Goal: Information Seeking & Learning: Learn about a topic

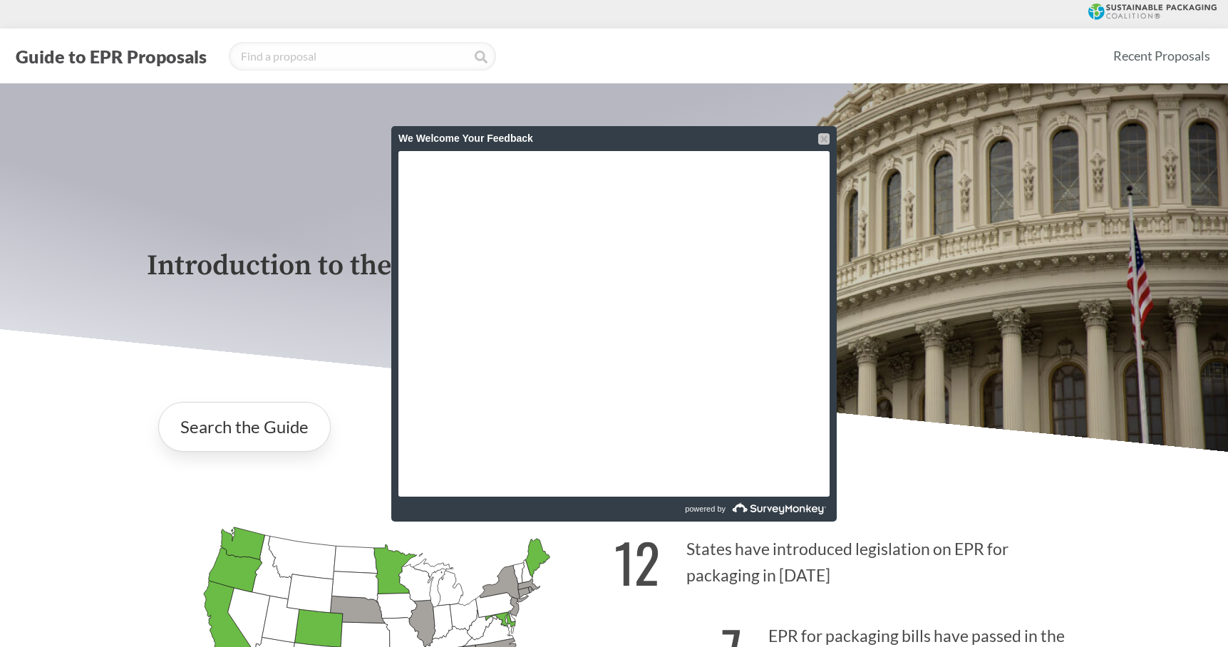
click at [821, 137] on div at bounding box center [823, 138] width 11 height 11
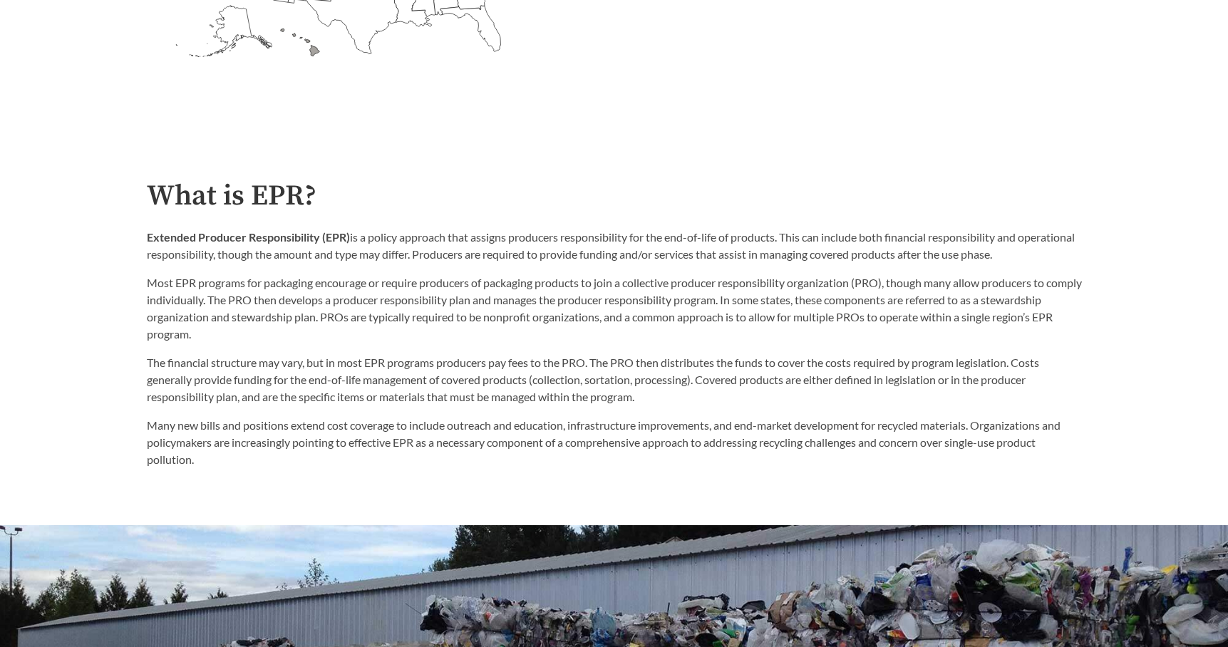
scroll to position [713, 0]
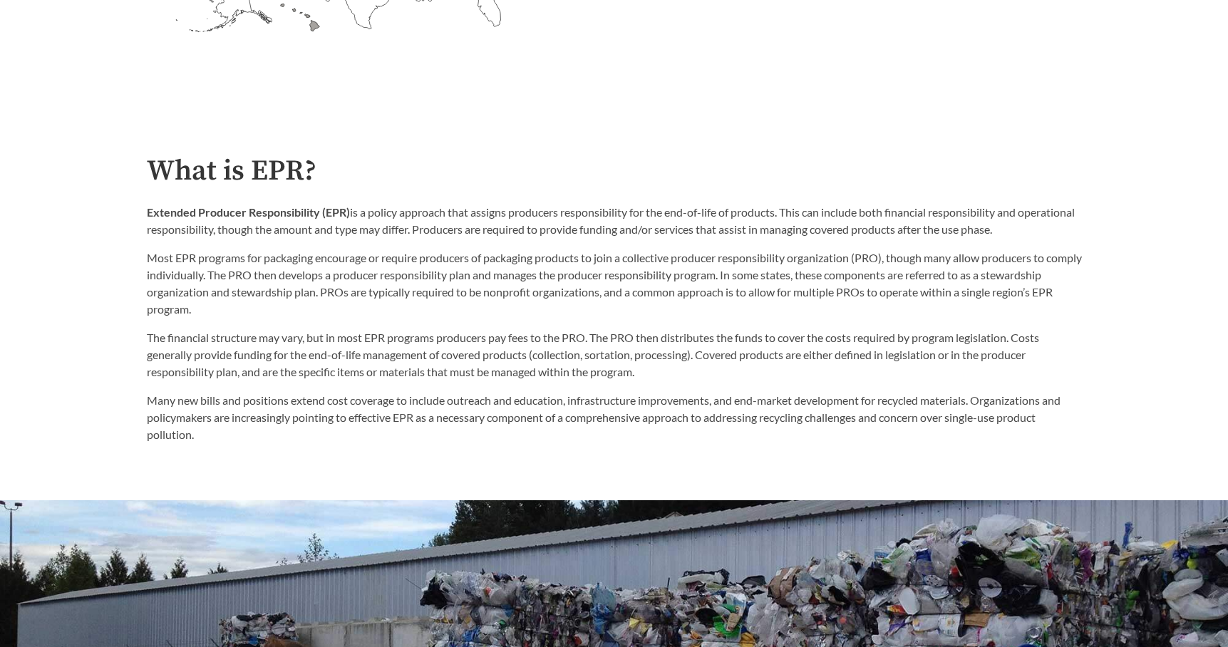
click at [631, 381] on p "The financial structure may vary, but in most EPR programs producers pay fees t…" at bounding box center [614, 354] width 935 height 51
drag, startPoint x: 631, startPoint y: 383, endPoint x: 635, endPoint y: 404, distance: 21.1
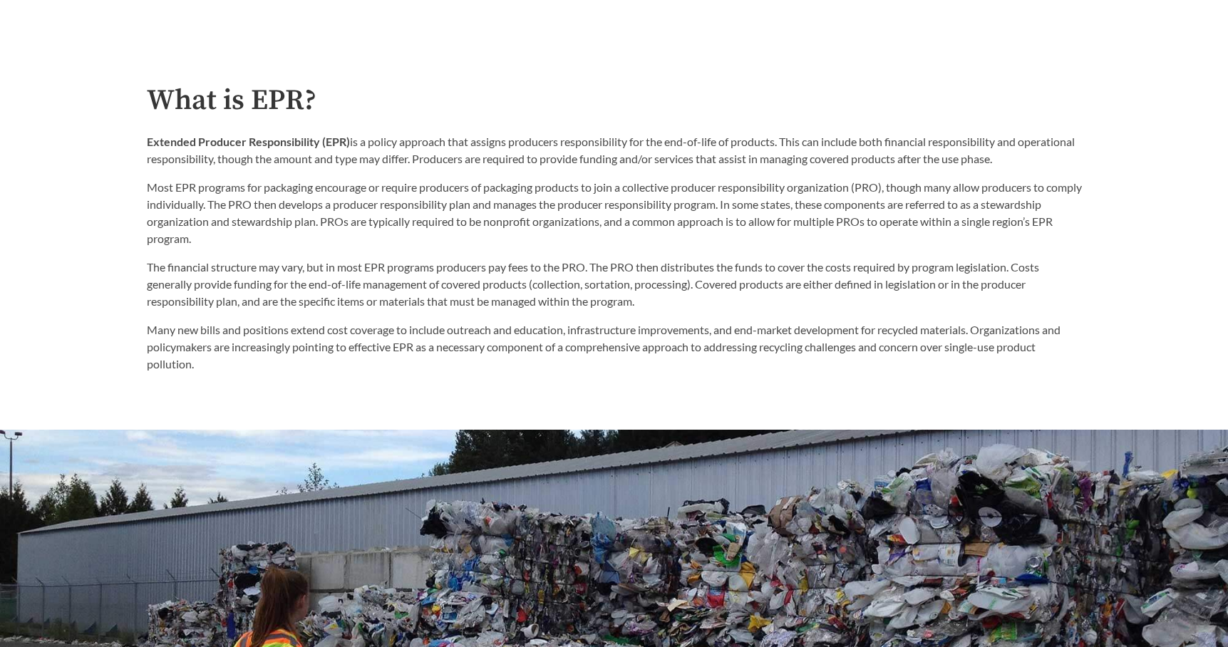
scroll to position [784, 0]
click at [663, 304] on p "The financial structure may vary, but in most EPR programs producers pay fees t…" at bounding box center [614, 283] width 935 height 51
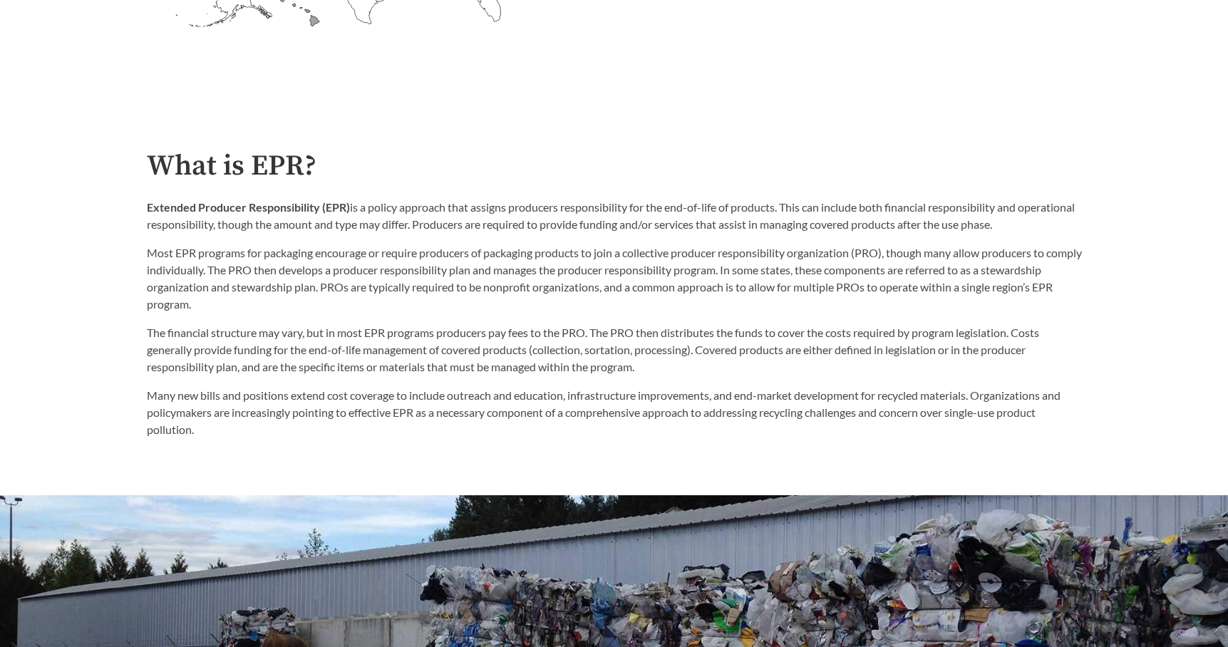
scroll to position [927, 0]
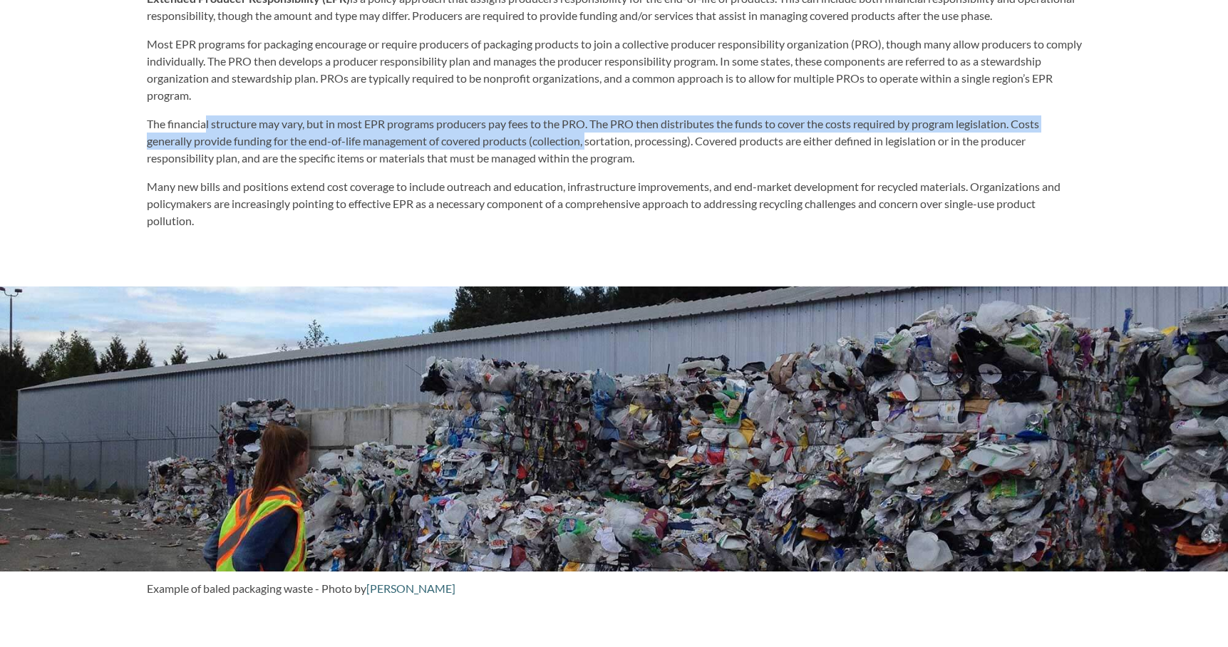
drag, startPoint x: 592, startPoint y: 144, endPoint x: 206, endPoint y: 134, distance: 386.5
click at [206, 134] on p "The financial structure may vary, but in most EPR programs producers pay fees t…" at bounding box center [614, 140] width 935 height 51
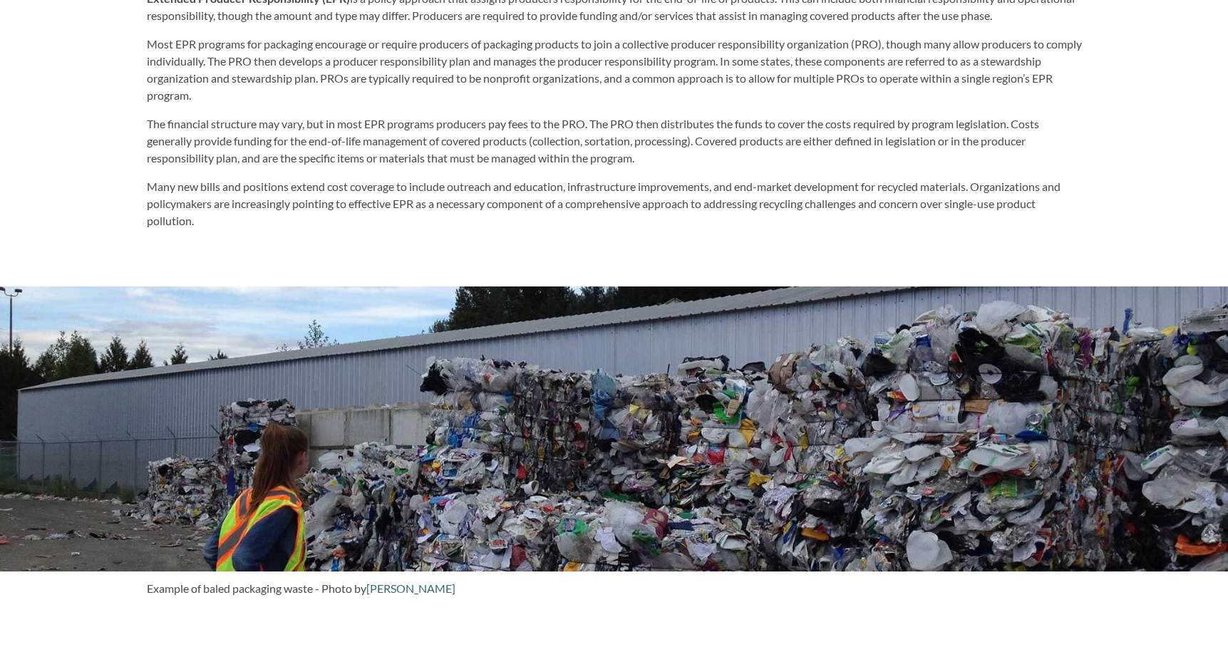
click at [710, 161] on p "The financial structure may vary, but in most EPR programs producers pay fees t…" at bounding box center [614, 140] width 935 height 51
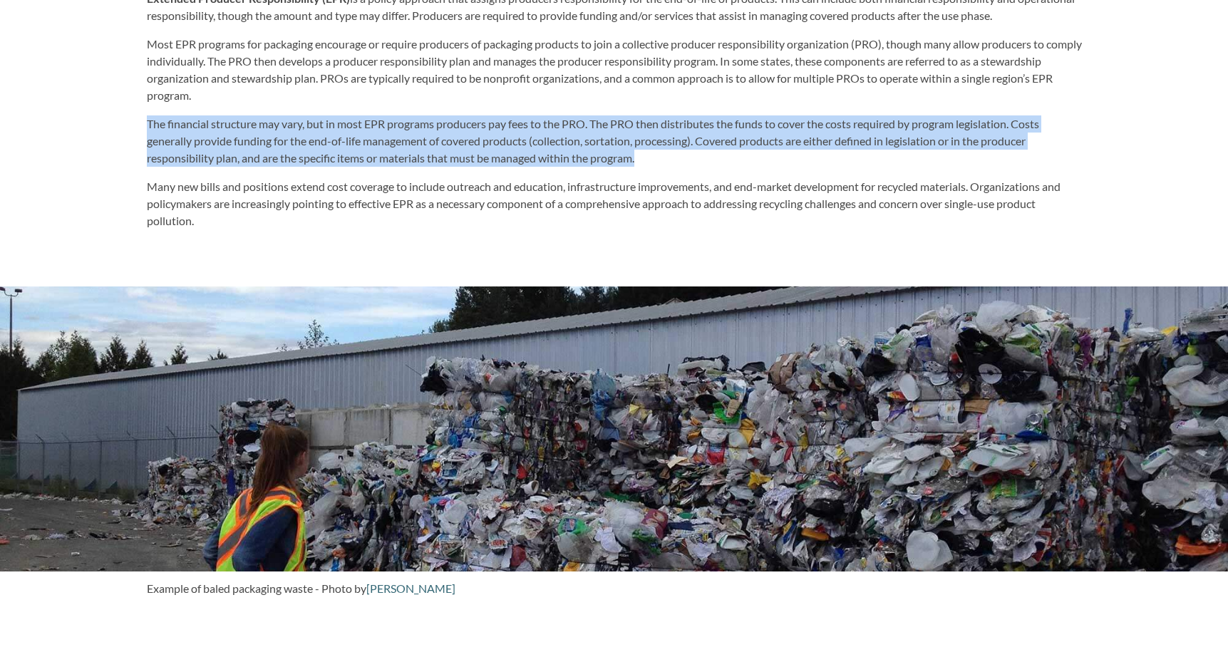
drag, startPoint x: 670, startPoint y: 160, endPoint x: 145, endPoint y: 111, distance: 527.1
click at [145, 111] on div "What is EPR? Extended Producer Responsibility (EPR) is a policy approach that a…" at bounding box center [614, 86] width 958 height 288
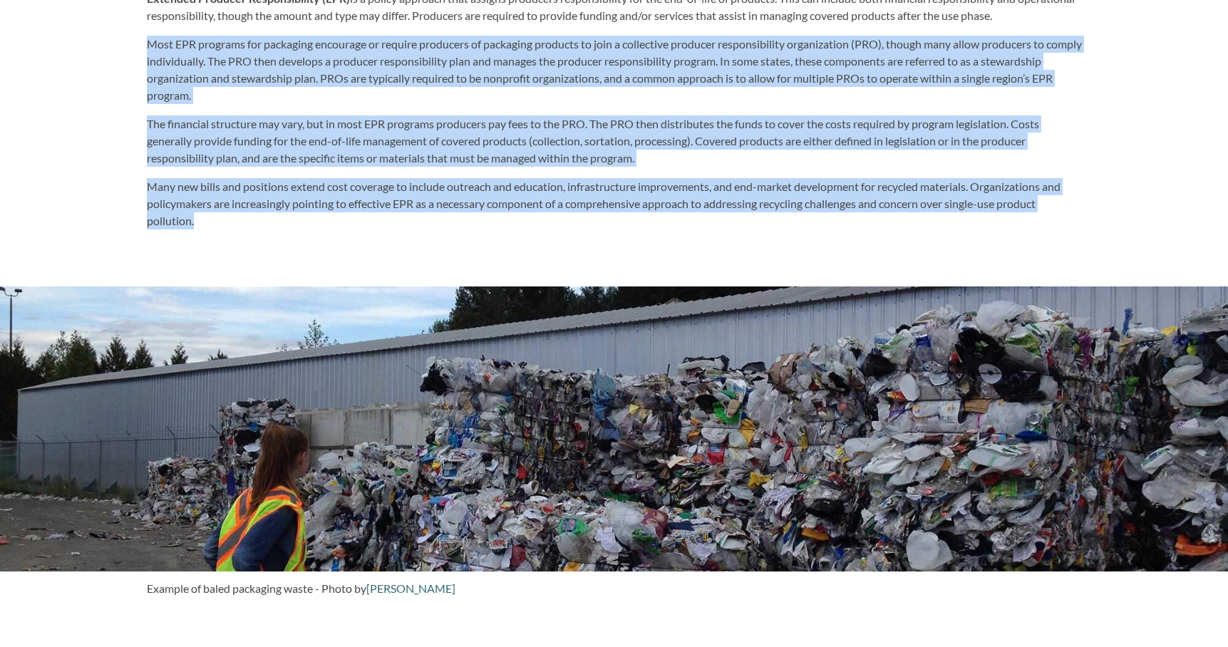
drag, startPoint x: 245, startPoint y: 227, endPoint x: 148, endPoint y: 32, distance: 217.1
click at [148, 32] on div "What is EPR? Extended Producer Responsibility (EPR) is a policy approach that a…" at bounding box center [614, 86] width 935 height 288
click at [664, 163] on p "The financial structure may vary, but in most EPR programs producers pay fees t…" at bounding box center [614, 140] width 935 height 51
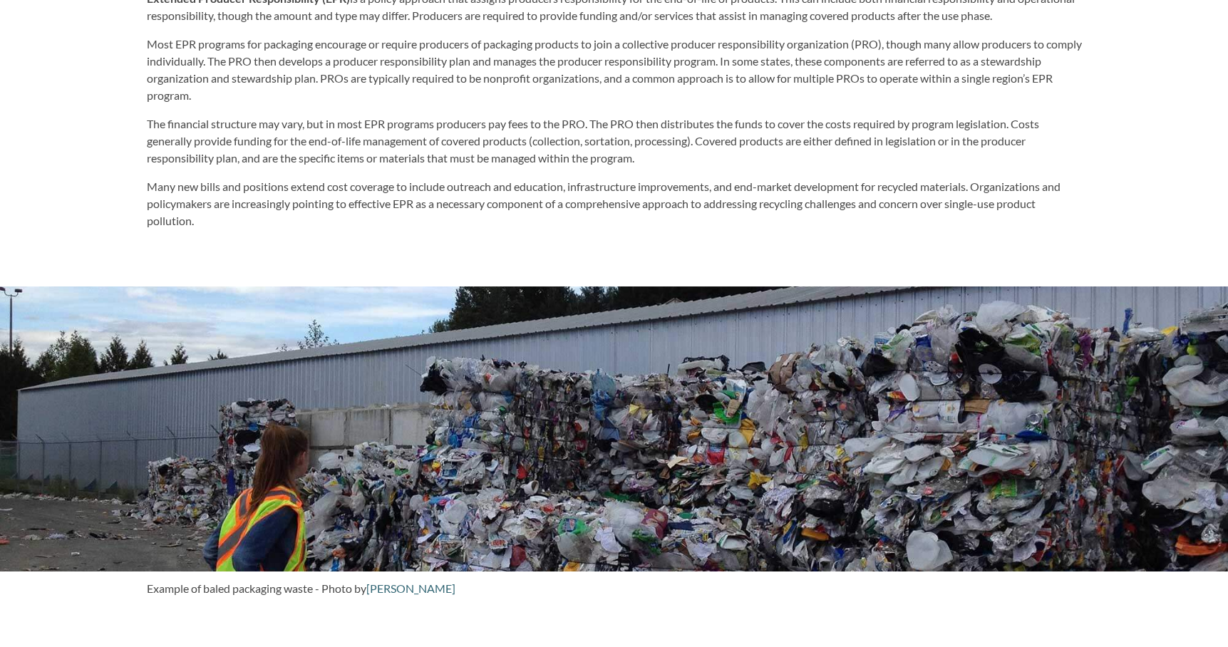
click at [664, 163] on p "The financial structure may vary, but in most EPR programs producers pay fees t…" at bounding box center [614, 140] width 935 height 51
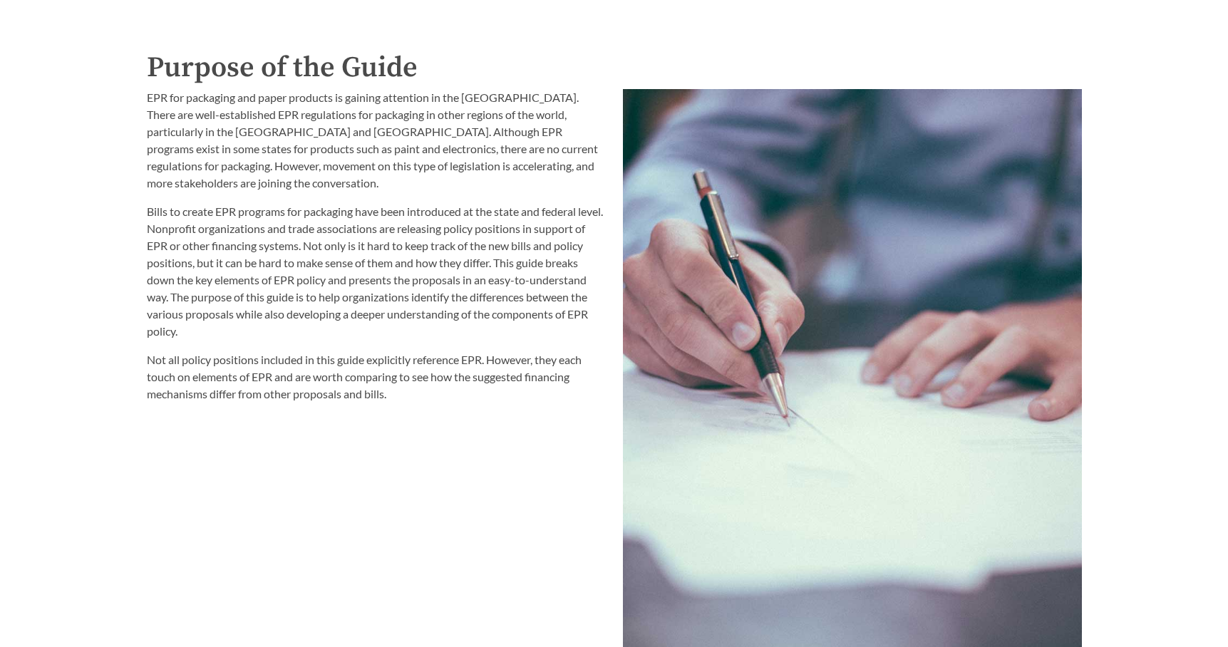
scroll to position [1568, 0]
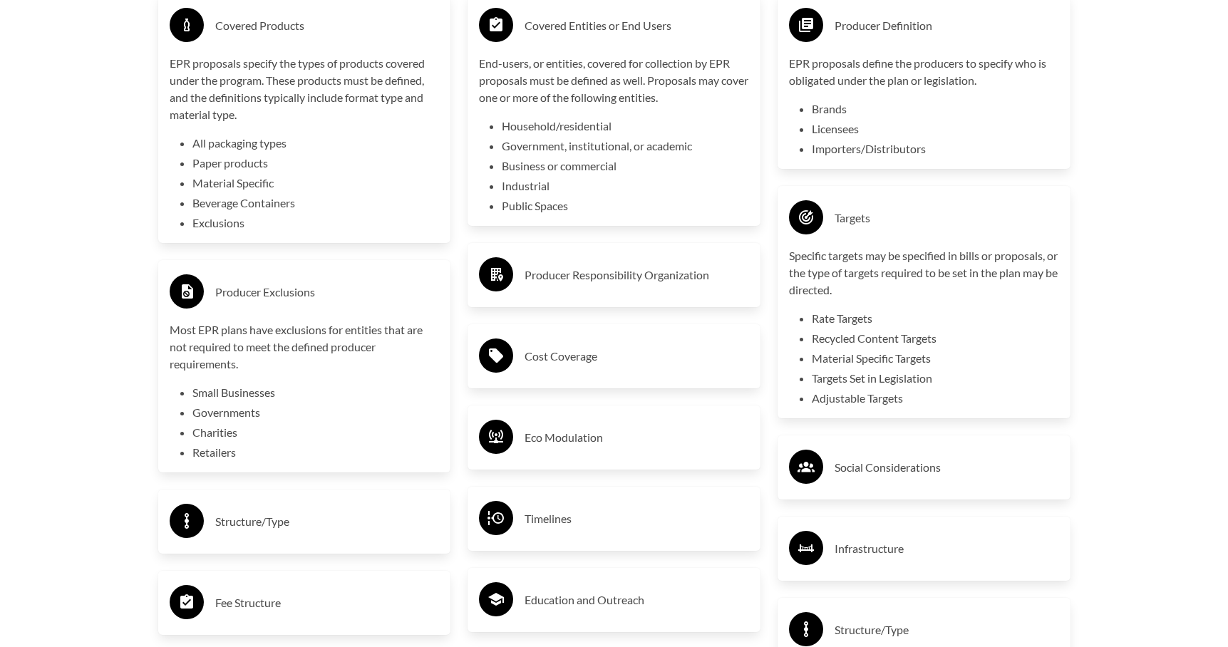
scroll to position [2638, 0]
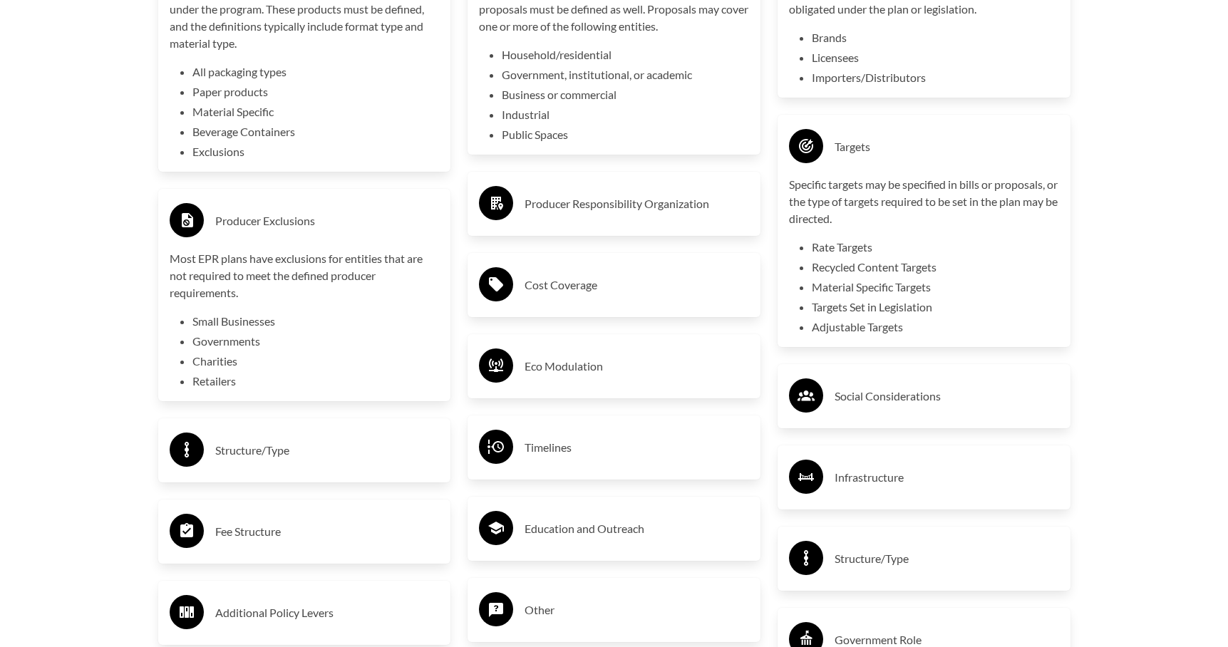
click at [613, 200] on h3 "Producer Responsibility Organization" at bounding box center [637, 203] width 225 height 23
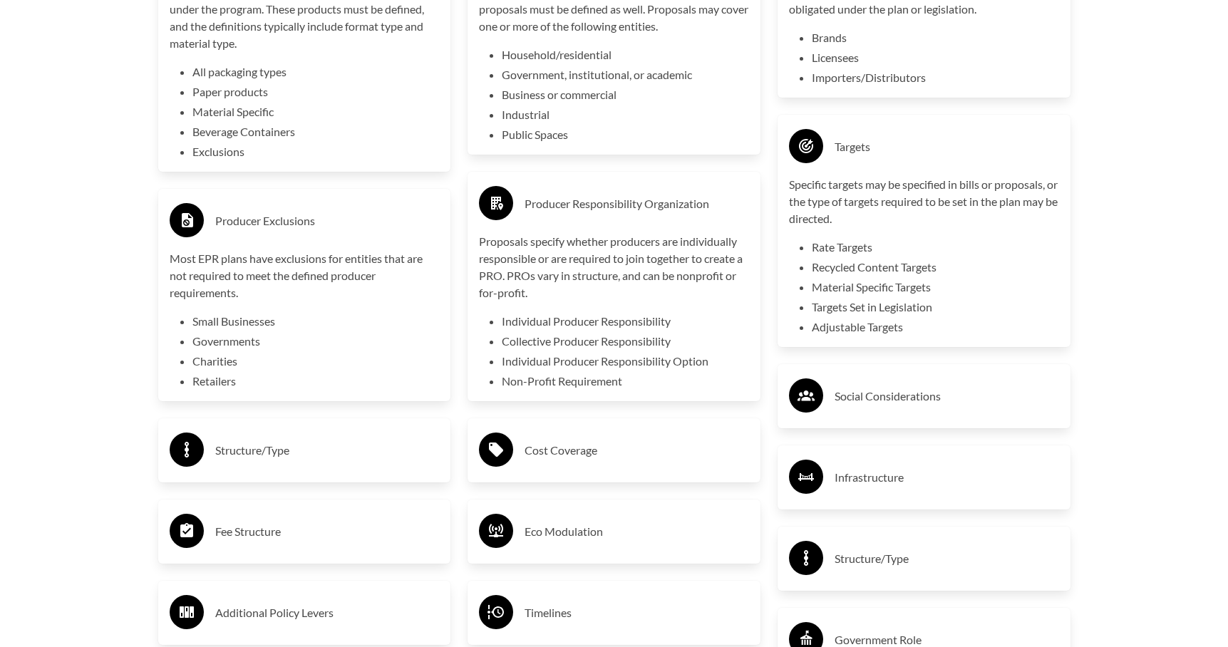
click at [632, 201] on h3 "Producer Responsibility Organization" at bounding box center [637, 203] width 225 height 23
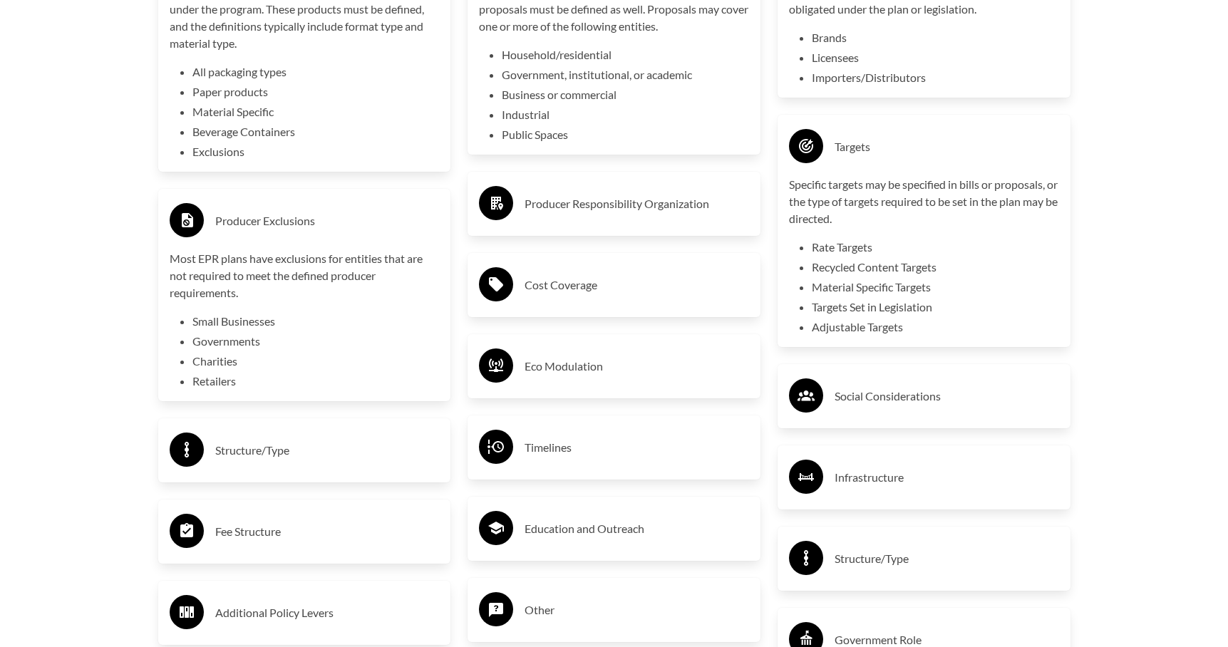
click at [624, 199] on h3 "Producer Responsibility Organization" at bounding box center [637, 203] width 225 height 23
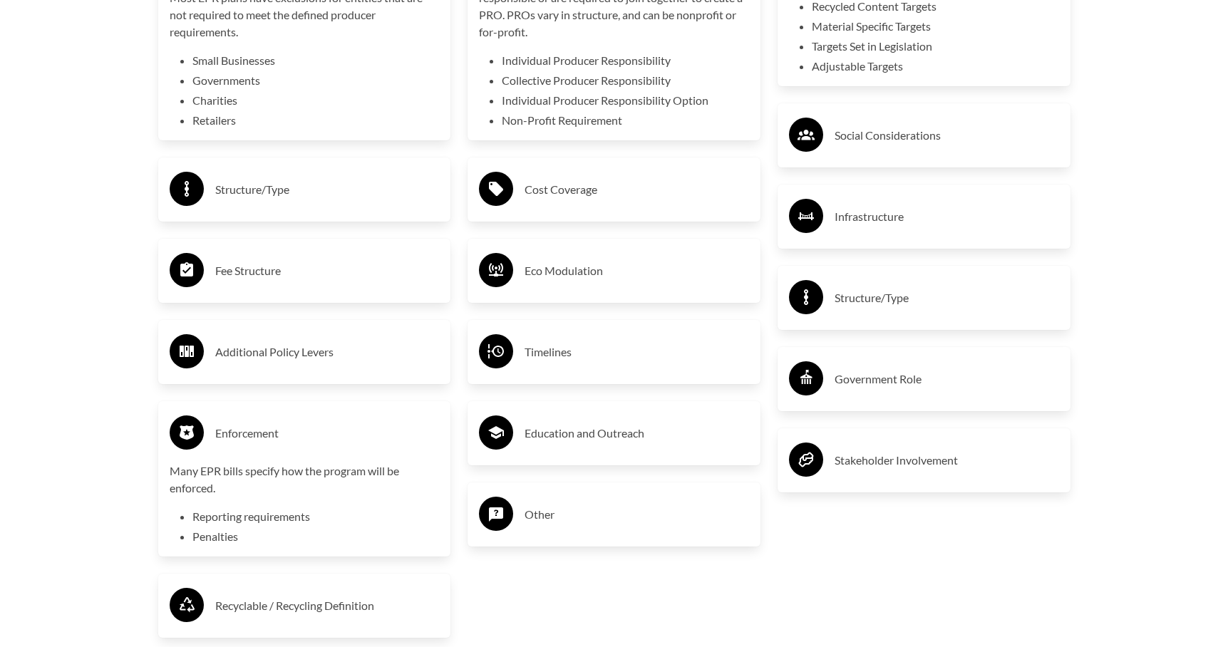
scroll to position [2923, 0]
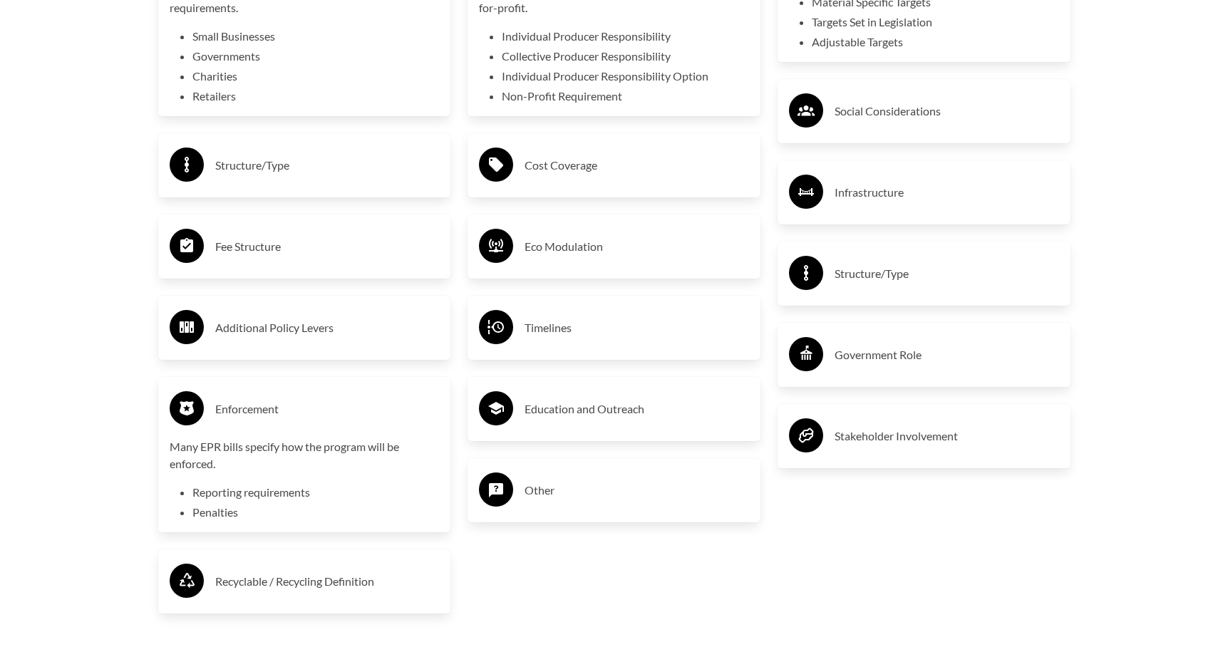
click at [959, 363] on h3 "Government Role" at bounding box center [947, 355] width 225 height 23
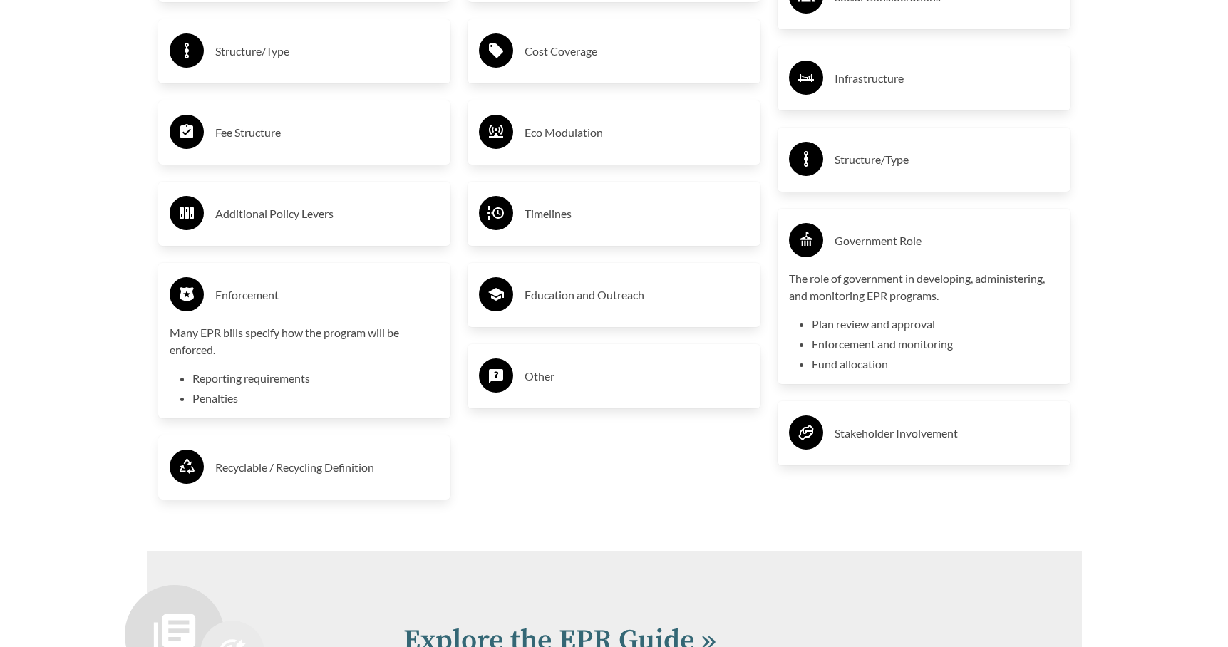
scroll to position [3066, 0]
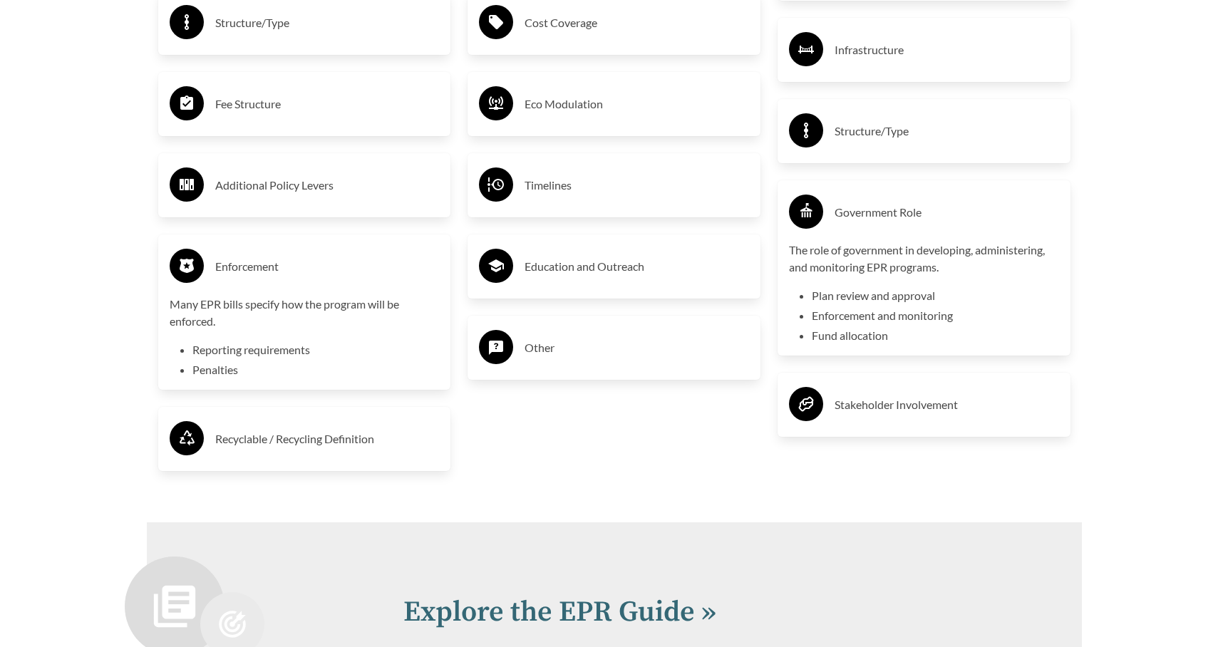
click at [910, 400] on h3 "Stakeholder Involvement" at bounding box center [947, 405] width 225 height 23
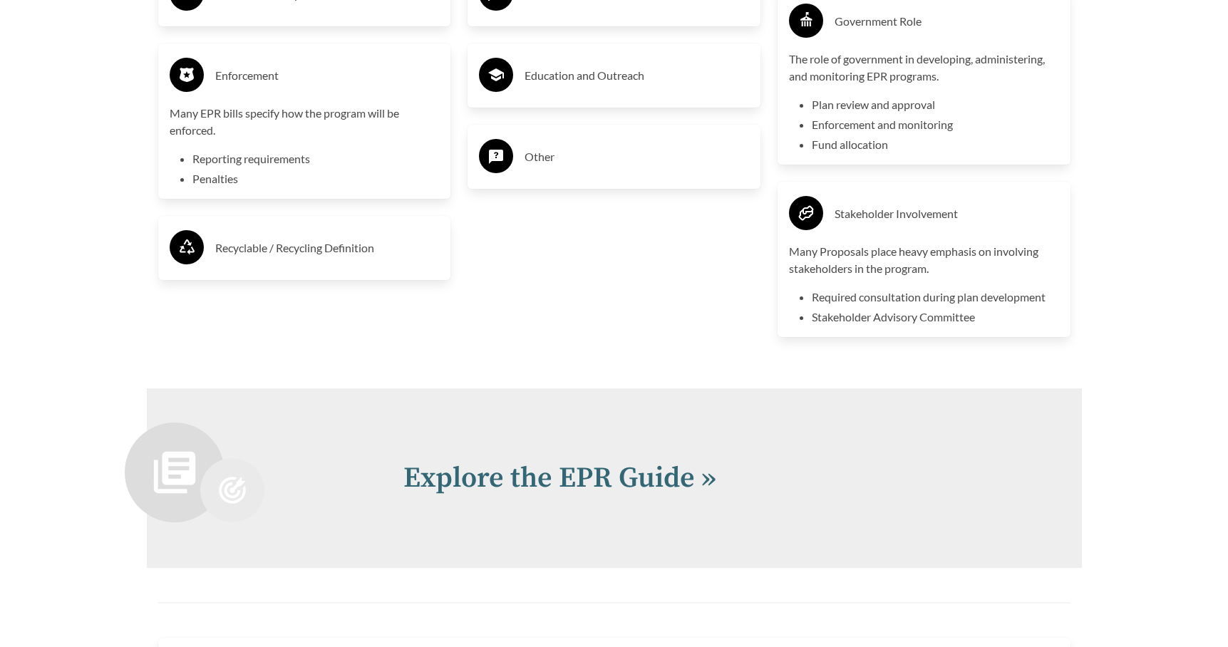
scroll to position [3279, 0]
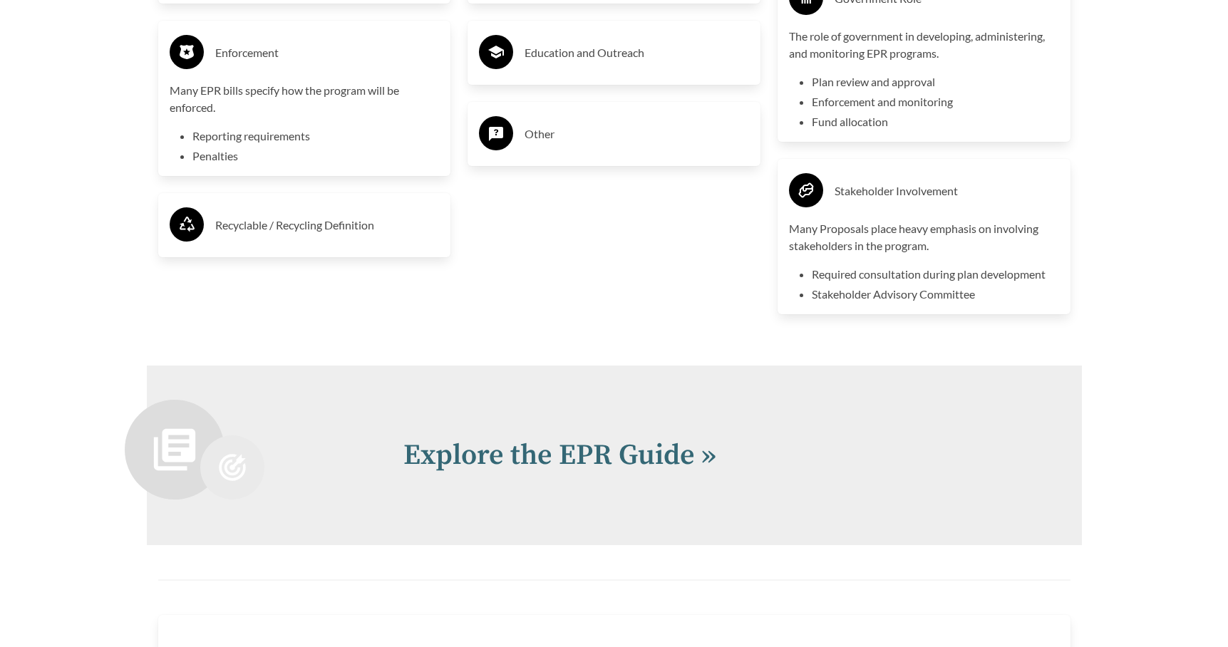
click at [883, 371] on div "Explore the EPR Guide »" at bounding box center [614, 456] width 935 height 180
click at [930, 373] on div "Explore the EPR Guide »" at bounding box center [614, 456] width 935 height 180
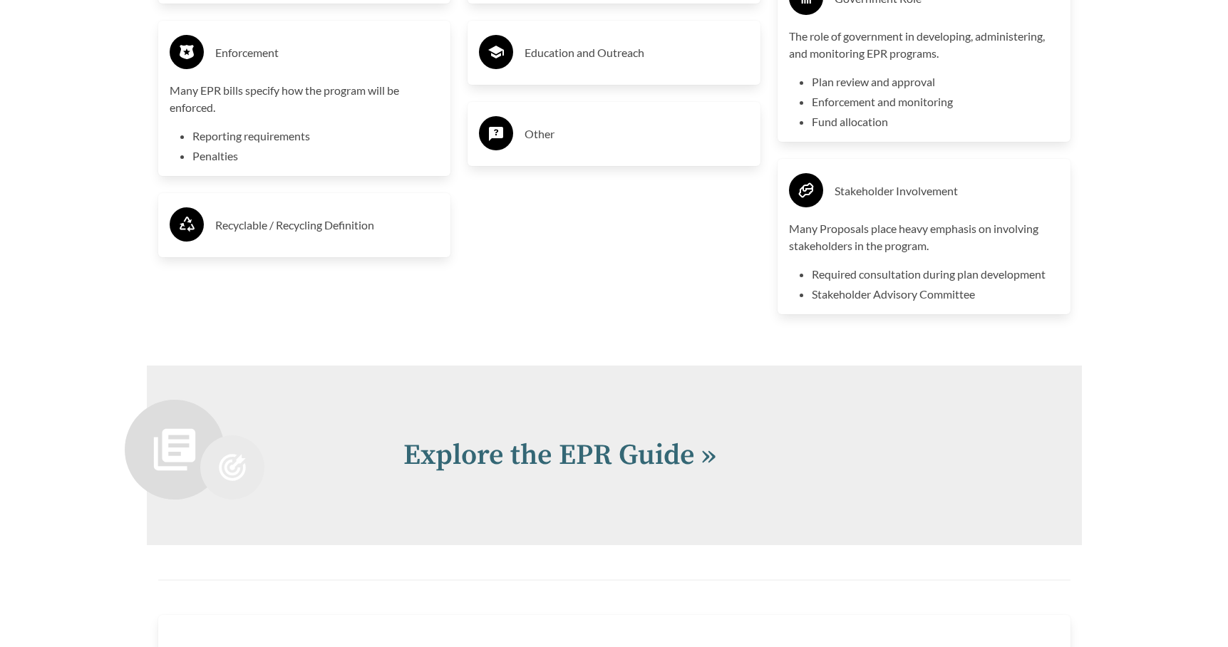
click at [930, 373] on div "Explore the EPR Guide »" at bounding box center [614, 456] width 935 height 180
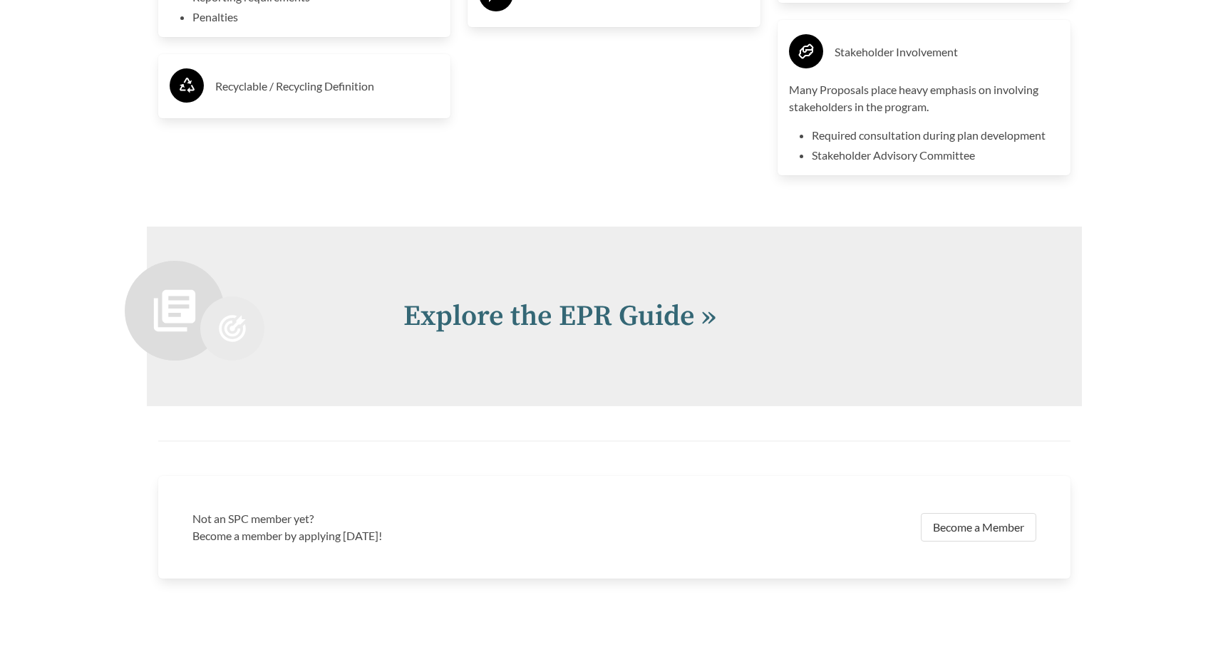
scroll to position [3422, 0]
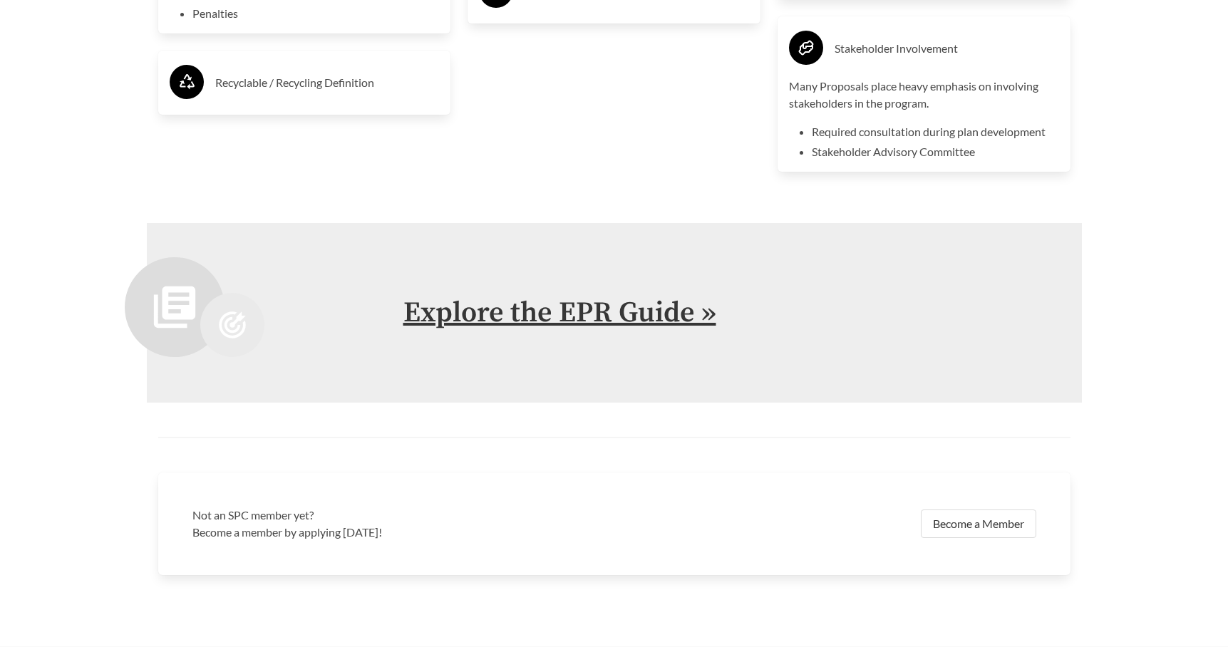
click at [617, 314] on link "Explore the EPR Guide »" at bounding box center [560, 313] width 313 height 36
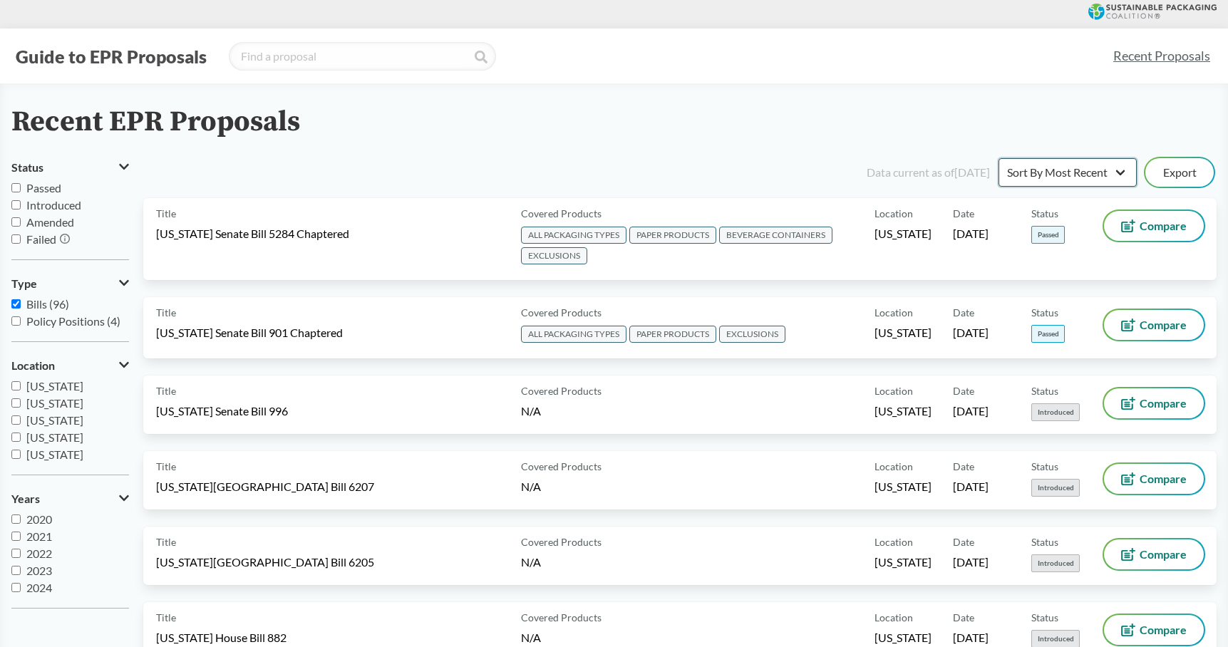
click at [1122, 166] on select "Sort By Most Recent Sort By Status" at bounding box center [1068, 172] width 138 height 29
select select "Sort By Status"
click at [999, 158] on select "Sort By Most Recent Sort By Status" at bounding box center [1068, 172] width 138 height 29
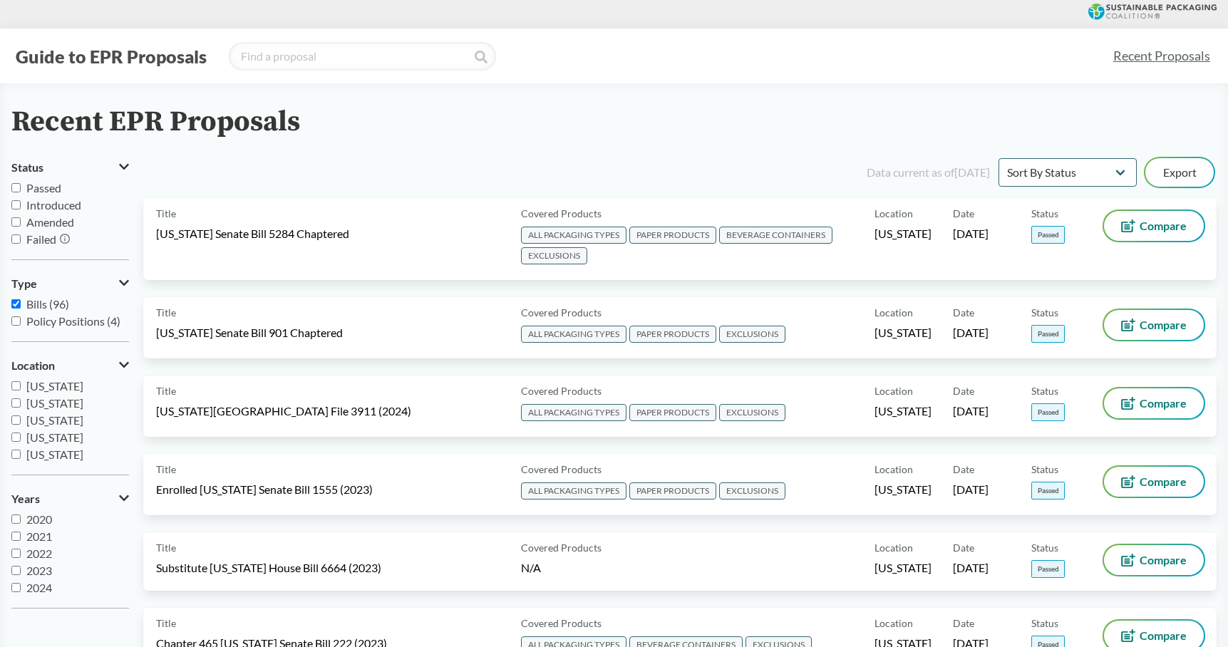
click at [610, 112] on div "Recent EPR Proposals" at bounding box center [614, 122] width 1206 height 32
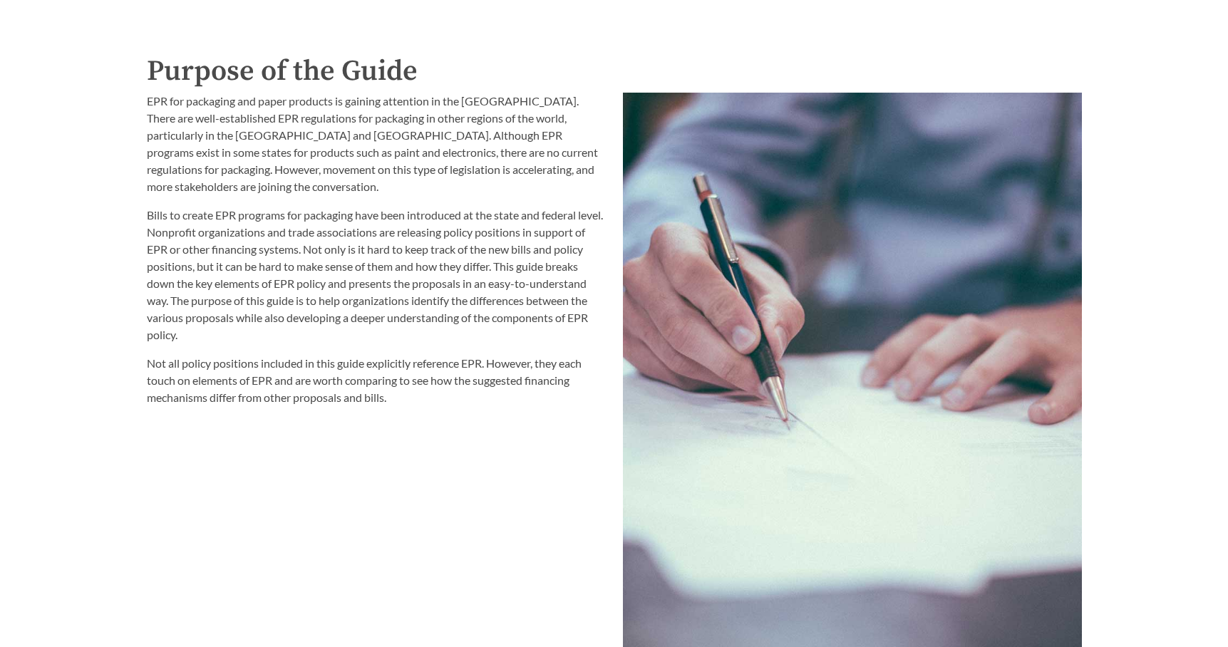
scroll to position [1568, 0]
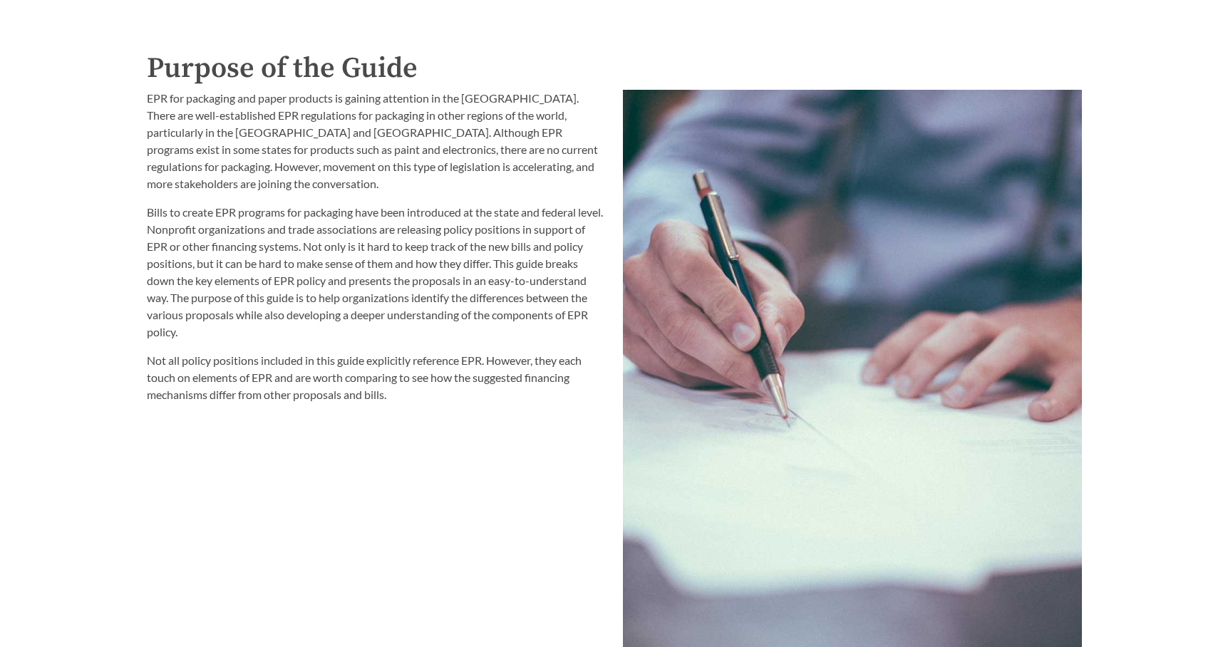
click at [549, 265] on p "Bills to create EPR programs for packaging have been introduced at the state an…" at bounding box center [376, 272] width 459 height 137
